Goal: Register for event/course

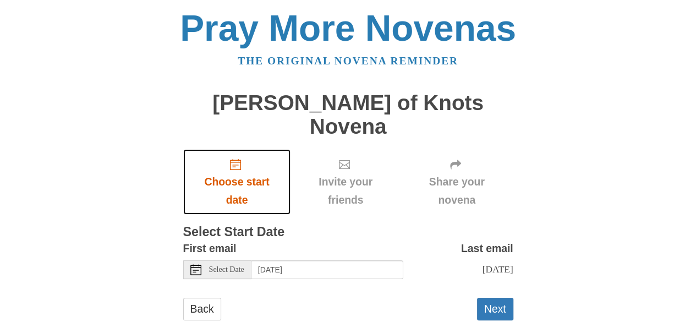
click at [235, 159] on icon "Choose start date" at bounding box center [235, 164] width 11 height 11
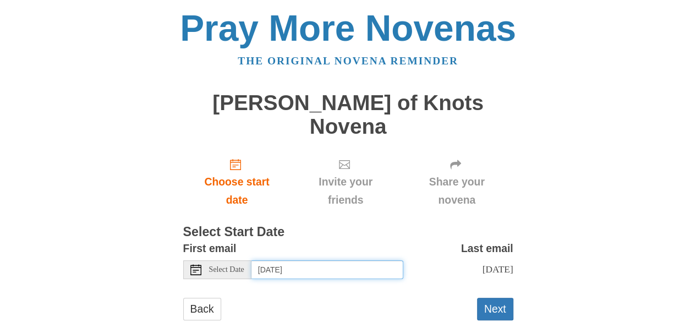
click at [342, 260] on input "[DATE]" at bounding box center [327, 269] width 152 height 19
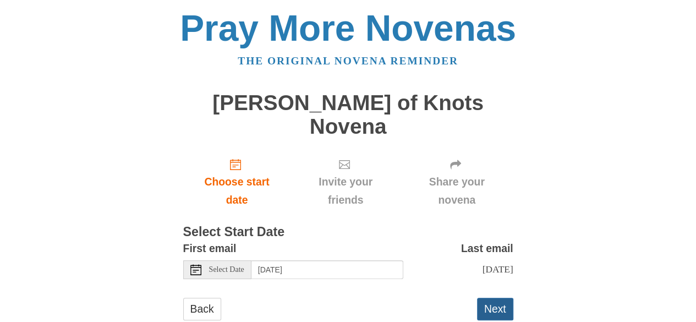
scroll to position [18, 0]
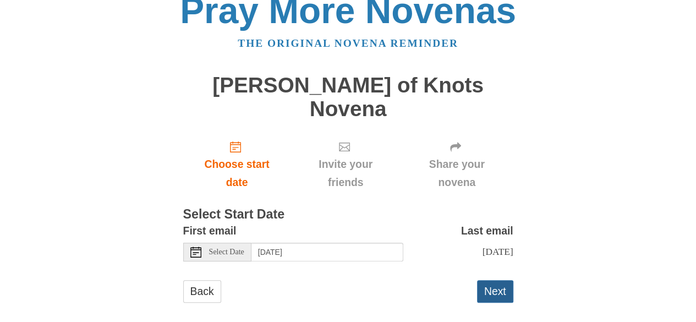
click at [495, 280] on button "Next" at bounding box center [495, 291] width 36 height 23
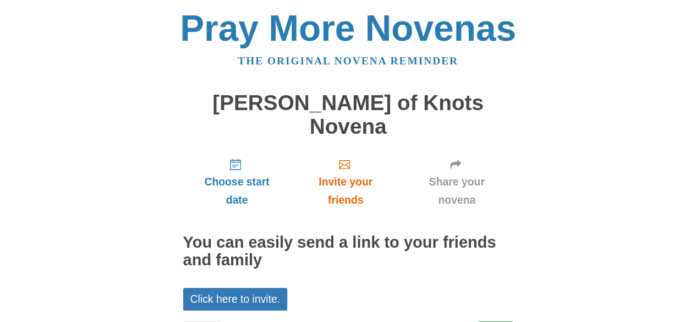
scroll to position [30, 0]
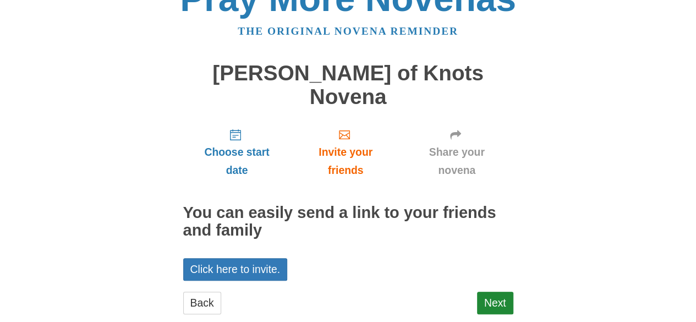
click at [497, 292] on link "Next" at bounding box center [495, 303] width 36 height 23
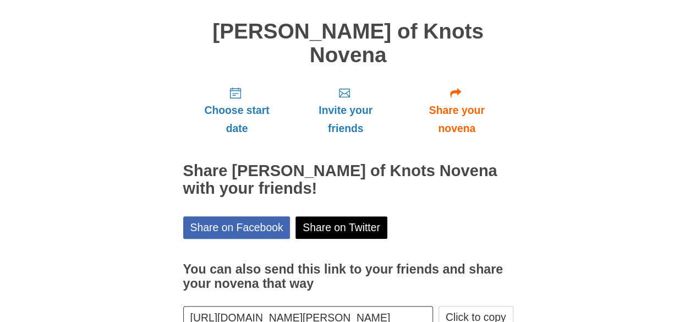
scroll to position [119, 0]
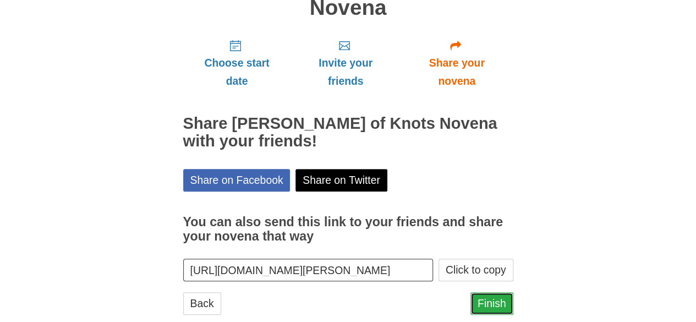
click at [491, 292] on link "Finish" at bounding box center [491, 303] width 43 height 23
